Goal: Information Seeking & Learning: Learn about a topic

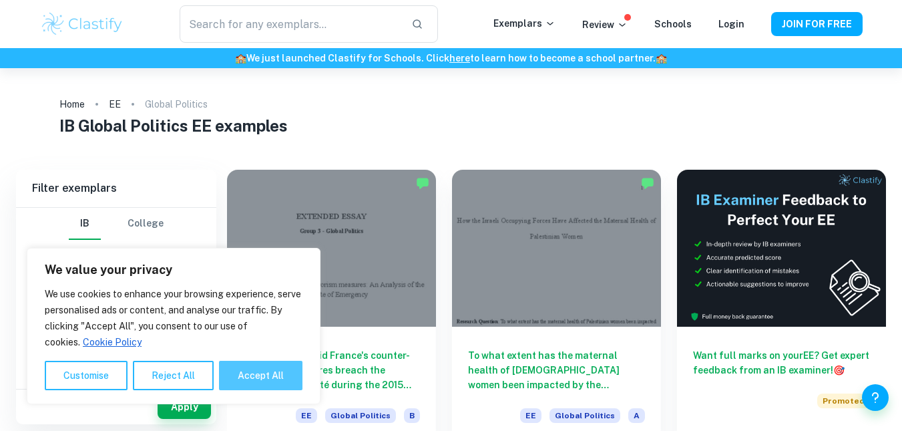
click at [258, 378] on button "Accept All" at bounding box center [260, 374] width 83 height 29
checkbox input "true"
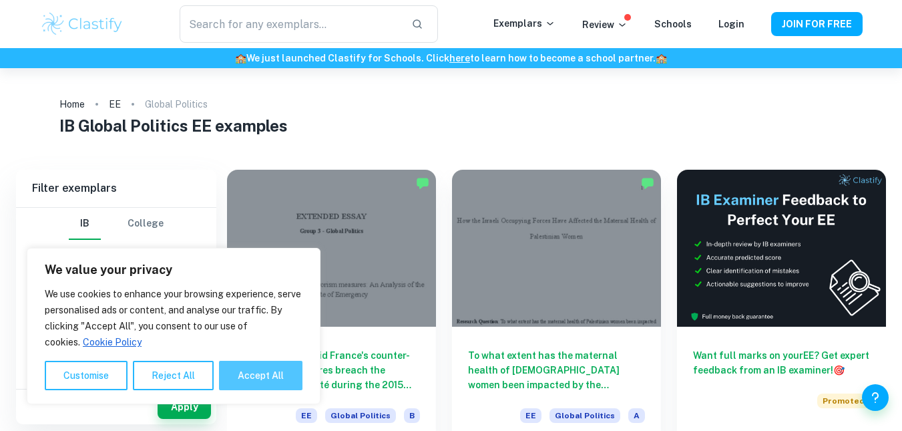
checkbox input "true"
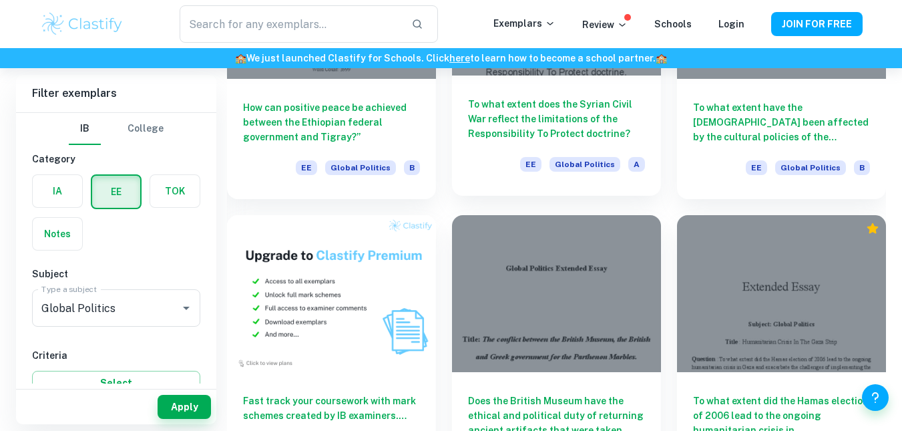
scroll to position [541, 0]
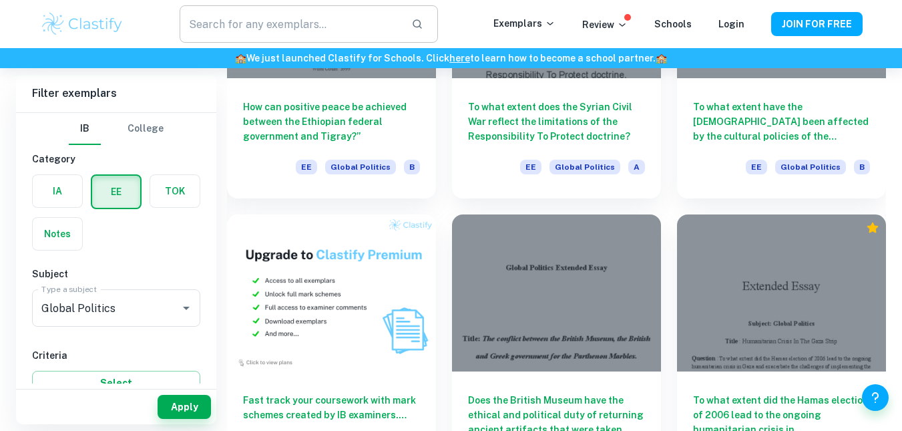
click at [336, 35] on input "text" at bounding box center [290, 23] width 220 height 37
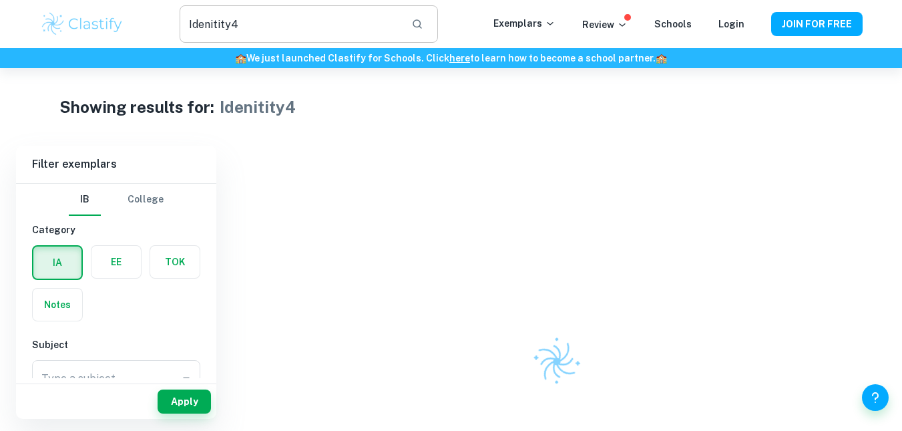
click at [336, 35] on input "Idenitity4" at bounding box center [290, 23] width 220 height 37
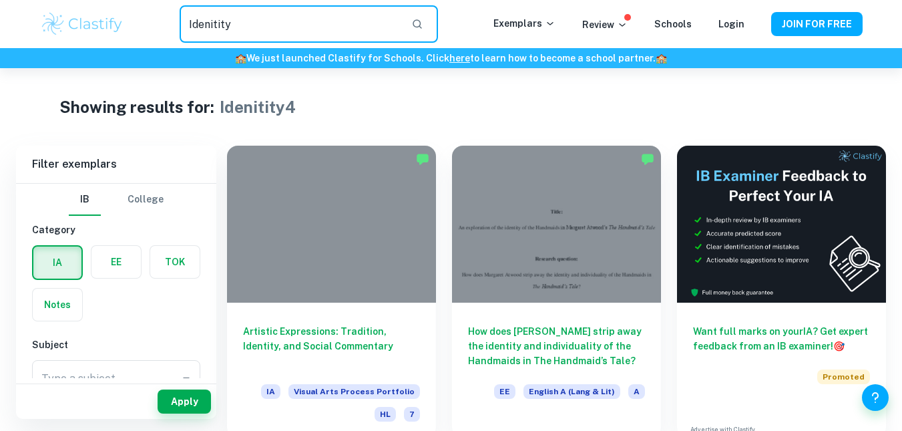
type input "Idenitity"
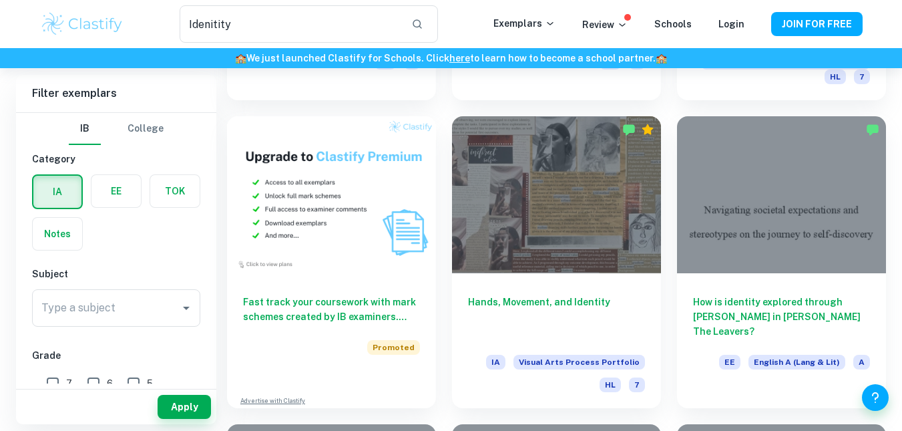
scroll to position [660, 0]
click at [441, 166] on div "Hands, Movement, and Identity IA Visual Arts Process Portfolio HL 7" at bounding box center [548, 253] width 225 height 308
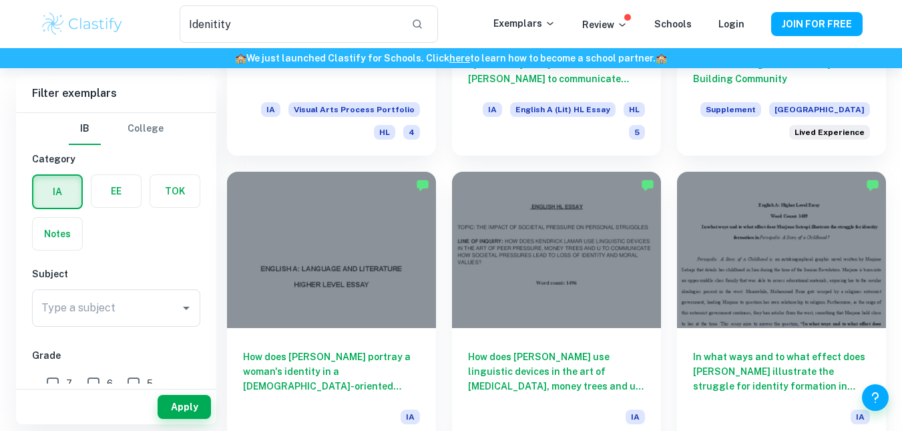
scroll to position [1542, 0]
